Goal: Task Accomplishment & Management: Complete application form

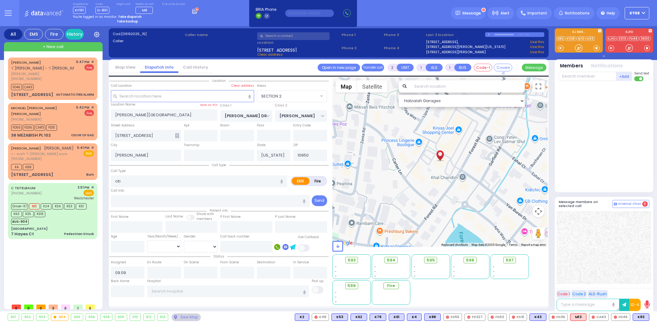
select select "SECTION 2"
select select
click at [46, 72] on span "[PERSON_NAME]" at bounding box center [42, 73] width 63 height 5
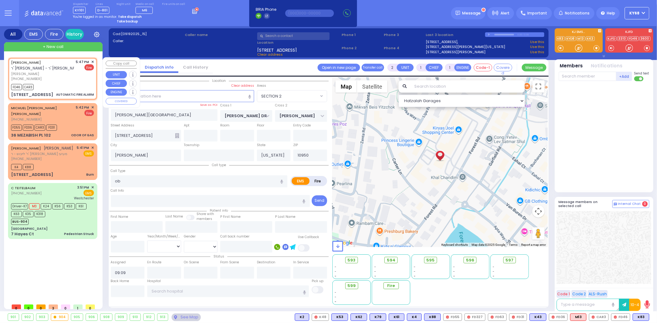
type input "3"
select select
type input "AUTOMATIC FIRE ALARM"
radio input "false"
radio input "true"
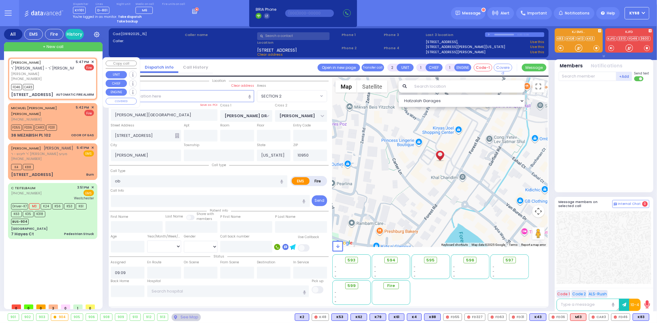
type input "[PERSON_NAME]"
select select
type input "17:47"
type input "17:48"
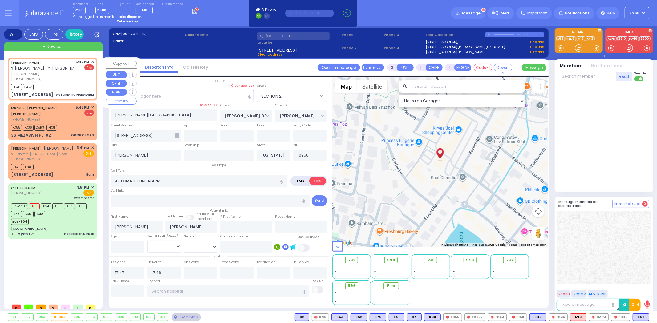
type input "MOUNTAINVIEW DR"
type input "[STREET_ADDRESS]"
type input "Monroe"
select select "MONROE"
select select "Hatzalah Garages"
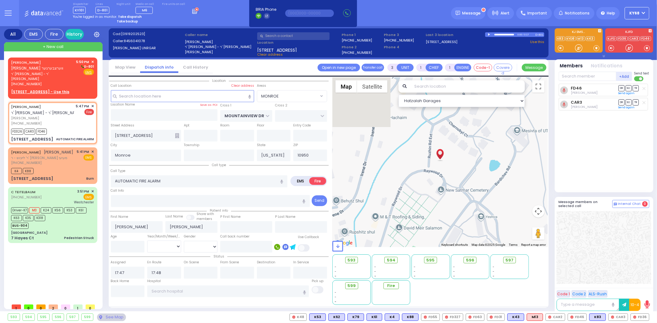
select select
radio input "true"
select select
select select "Hatzalah Garages"
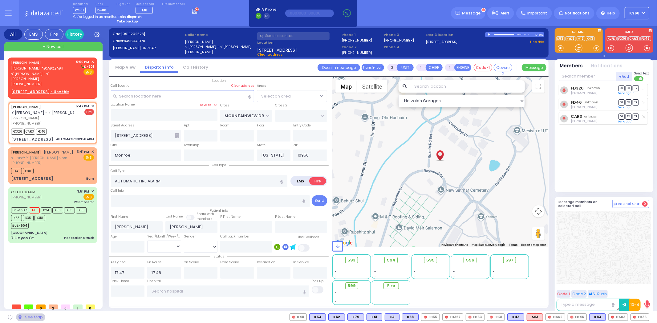
select select "MONROE"
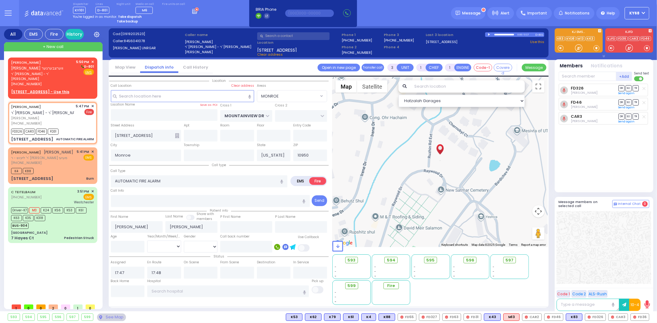
select select
radio input "true"
select select
select select "Hatzalah Garages"
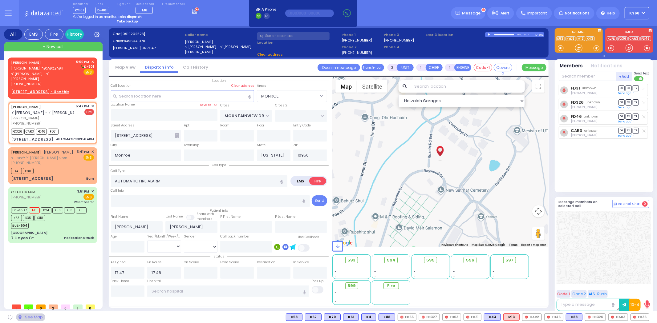
select select "MONROE"
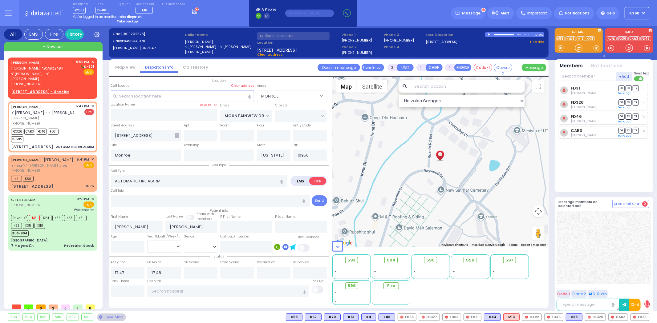
select select
radio input "true"
select select
select select "Hatzalah Garages"
select select "MONROE"
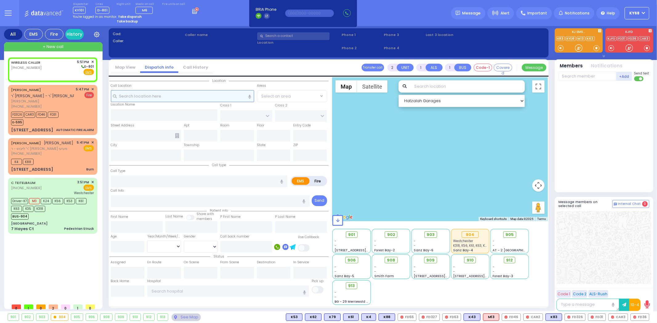
select select
radio input "true"
select select
type input "17:51"
select select "Hatzalah Garages"
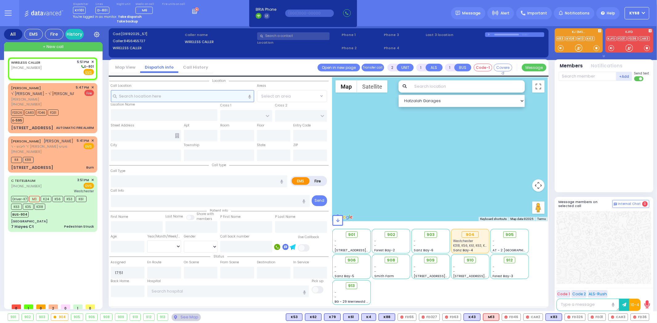
select select
radio input "true"
select select
select select "Hatzalah Garages"
click at [63, 281] on div "WIRELESS CALLER (845) 645-5727 5:51 PM ✕" at bounding box center [54, 179] width 92 height 243
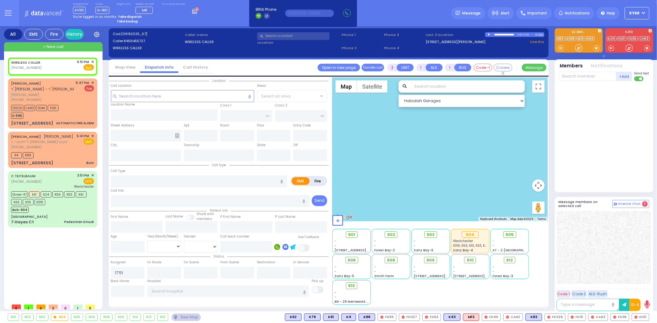
select select
radio input "true"
select select
select select "Hatzalah Garages"
click at [192, 11] on icon at bounding box center [195, 10] width 7 height 7
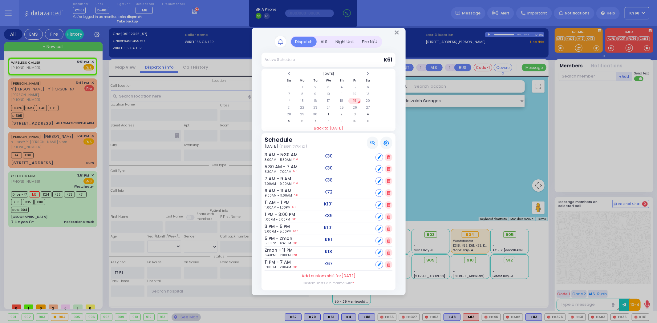
click at [283, 242] on span "5:00PM - 6:43PM" at bounding box center [278, 243] width 26 height 5
